Goal: Information Seeking & Learning: Learn about a topic

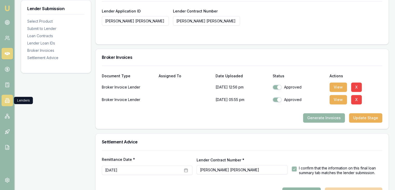
click at [7, 96] on link at bounding box center [7, 100] width 11 height 11
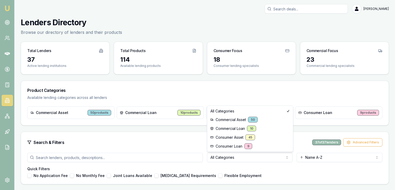
click at [233, 158] on html "Emu Broker Pinkesh Patel Toggle Menu Lenders Directory Browse our directory of …" at bounding box center [199, 95] width 399 height 190
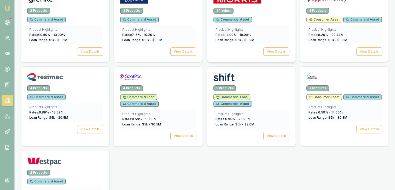
scroll to position [364, 0]
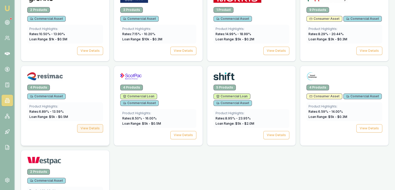
click at [86, 126] on button "View Details" at bounding box center [90, 128] width 26 height 8
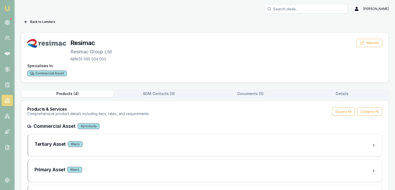
click at [71, 94] on button "Products ( 4 )" at bounding box center [68, 93] width 92 height 7
click at [155, 94] on button "BDM Contacts ( 9 )" at bounding box center [159, 93] width 92 height 7
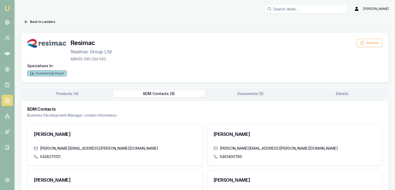
click at [75, 89] on div "Back to Lenders Resimac Resimac Group Ltd ABN: 55 095 034 003 Website Specialis…" at bounding box center [205, 186] width 368 height 337
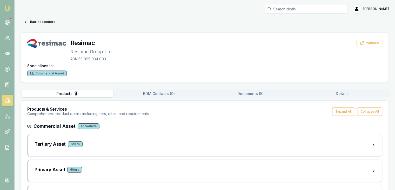
click at [73, 92] on button "Products ( 4 )" at bounding box center [68, 93] width 92 height 7
click at [73, 168] on div "6 tier s" at bounding box center [74, 170] width 15 height 6
click at [66, 144] on div "Tertiary Asset 6 tier s" at bounding box center [203, 143] width 337 height 7
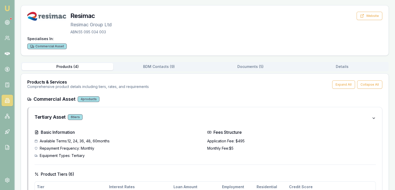
scroll to position [26, 0]
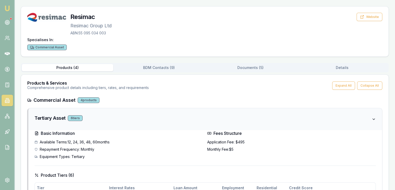
click at [71, 118] on div "6 tier s" at bounding box center [75, 118] width 15 height 6
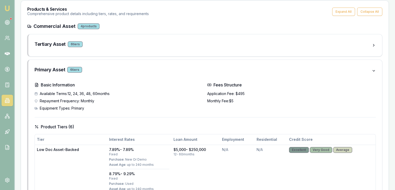
scroll to position [156, 0]
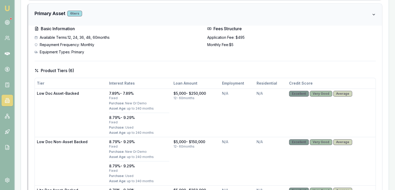
click at [76, 12] on div "6 tier s" at bounding box center [74, 14] width 15 height 6
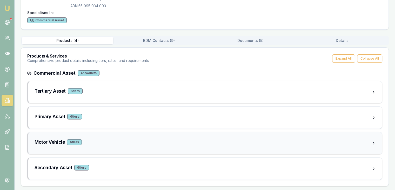
click at [73, 141] on div "6 tier s" at bounding box center [74, 142] width 15 height 6
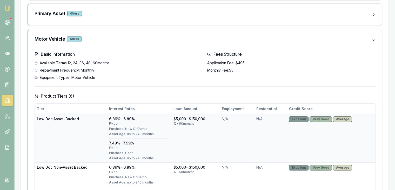
click at [112, 131] on div "6.89% - 6.89% fixed Purchase: New Or Demo Asset Age: up to 240 months" at bounding box center [139, 127] width 60 height 22
click at [128, 129] on div "Purchase: New Or Demo" at bounding box center [139, 129] width 60 height 4
click at [8, 21] on icon at bounding box center [7, 22] width 5 height 5
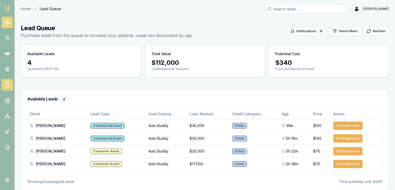
click at [4, 85] on link at bounding box center [7, 84] width 11 height 11
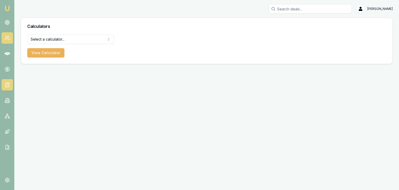
click at [6, 42] on link at bounding box center [7, 37] width 11 height 11
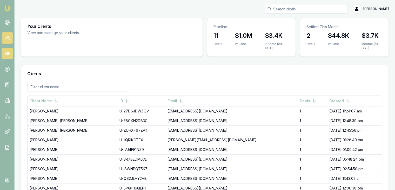
click at [8, 55] on icon at bounding box center [7, 53] width 5 height 3
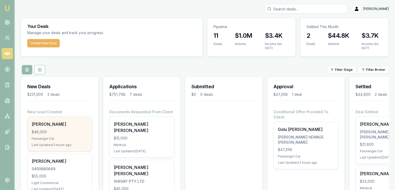
click at [52, 131] on div "$46,000" at bounding box center [60, 131] width 56 height 5
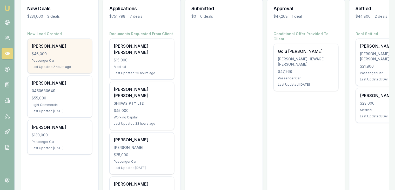
click at [39, 57] on div "Sanjay Khadka $46,000 Passenger Car Last Updated: 2 hours ago" at bounding box center [60, 56] width 64 height 34
